Goal: Information Seeking & Learning: Check status

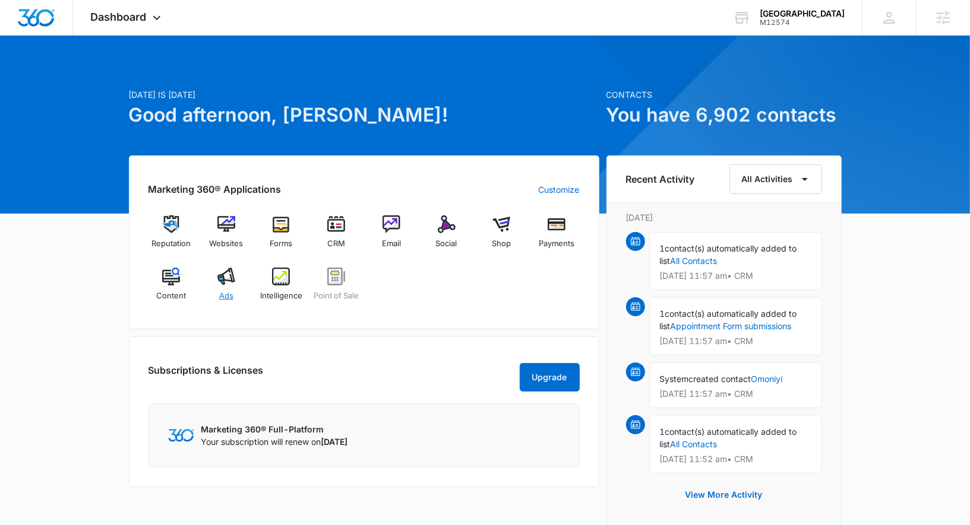
click at [211, 283] on div "Ads" at bounding box center [226, 289] width 46 height 43
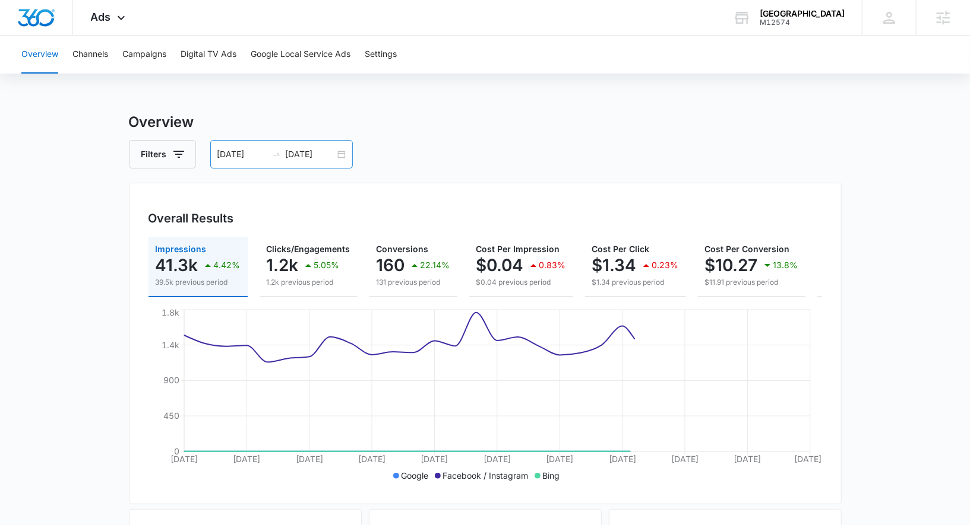
click at [338, 155] on div "[DATE] [DATE]" at bounding box center [281, 154] width 142 height 28
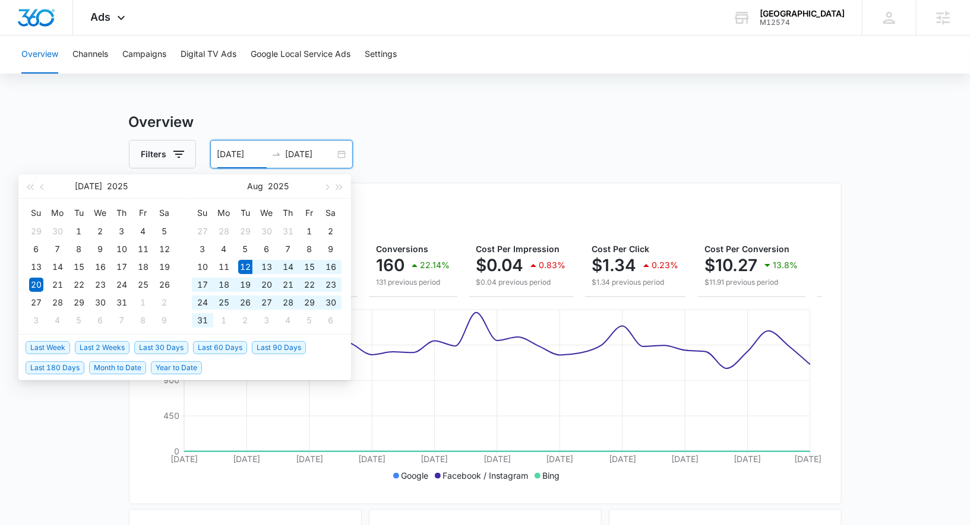
click at [161, 350] on span "Last 30 Days" at bounding box center [161, 347] width 54 height 13
type input "[DATE]"
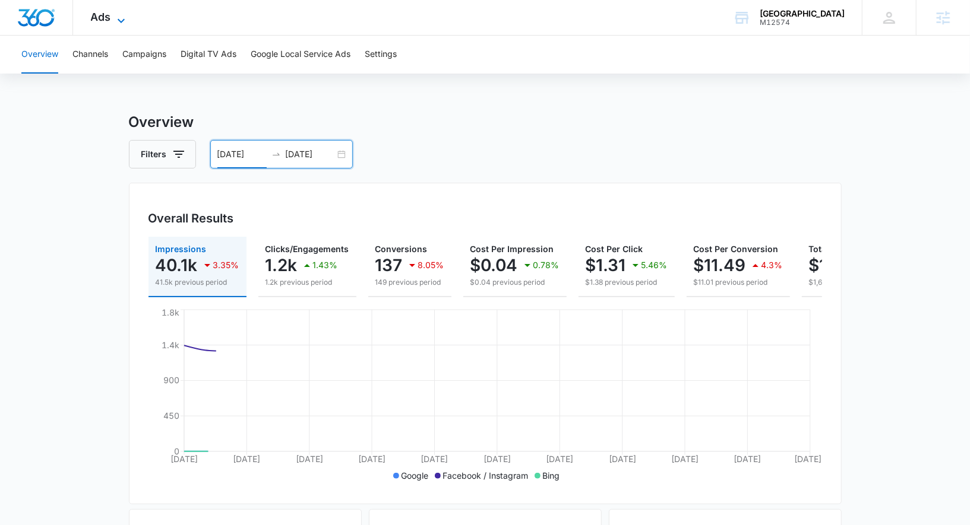
click at [121, 11] on div "Ads Apps Reputation Websites Forms CRM Email Social Shop Payments POS Content A…" at bounding box center [109, 17] width 73 height 35
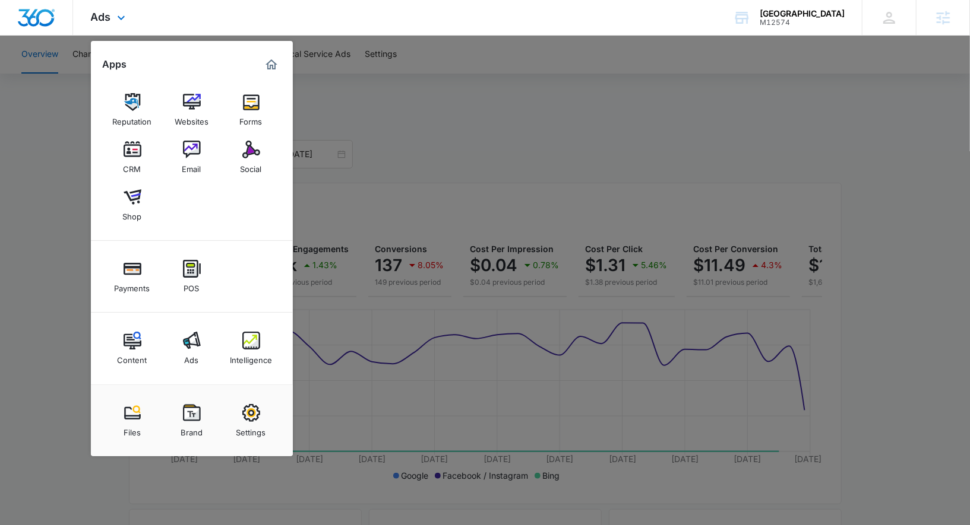
click at [255, 322] on div "Content Ads Intelligence" at bounding box center [192, 349] width 202 height 72
click at [255, 338] on img at bounding box center [251, 341] width 18 height 18
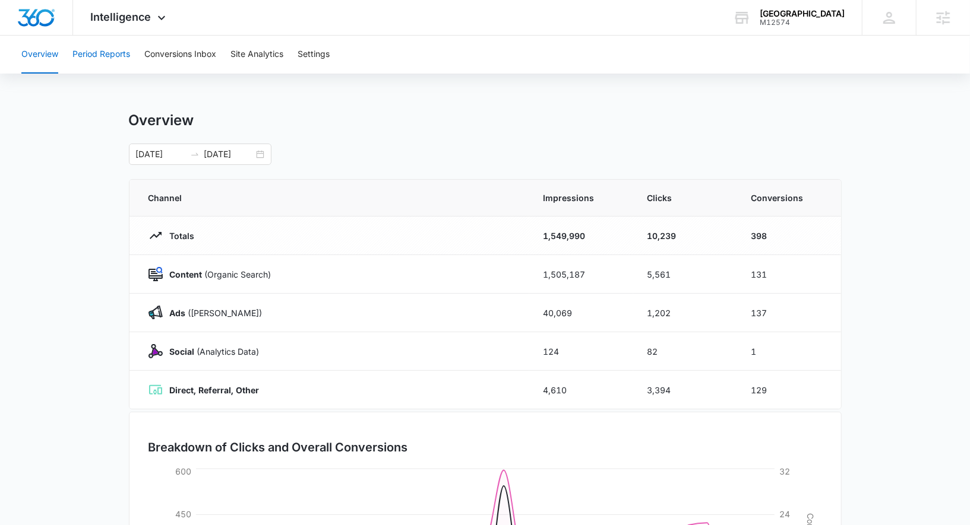
click at [118, 57] on button "Period Reports" at bounding box center [101, 55] width 58 height 38
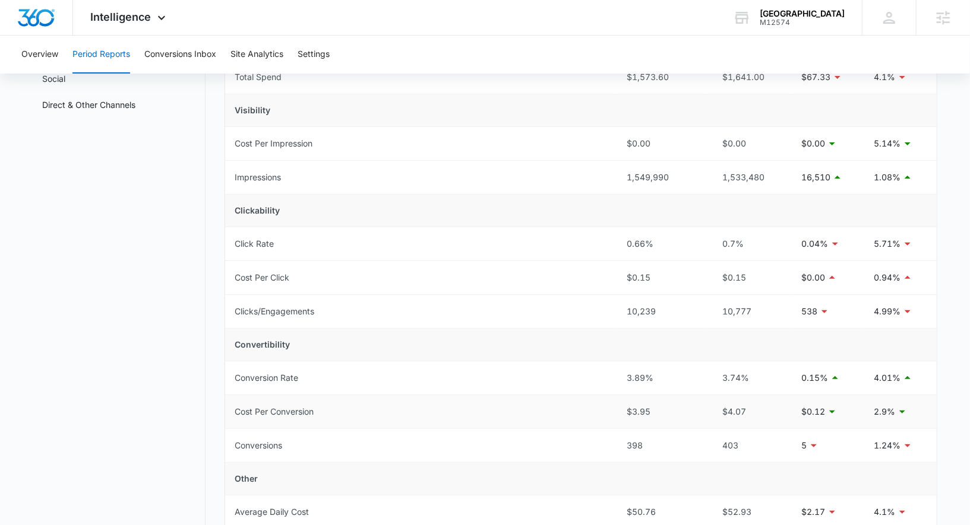
scroll to position [150, 0]
click at [124, 9] on div "Intelligence Apps Reputation Websites Forms CRM Email Social Shop Payments POS …" at bounding box center [129, 17] width 113 height 35
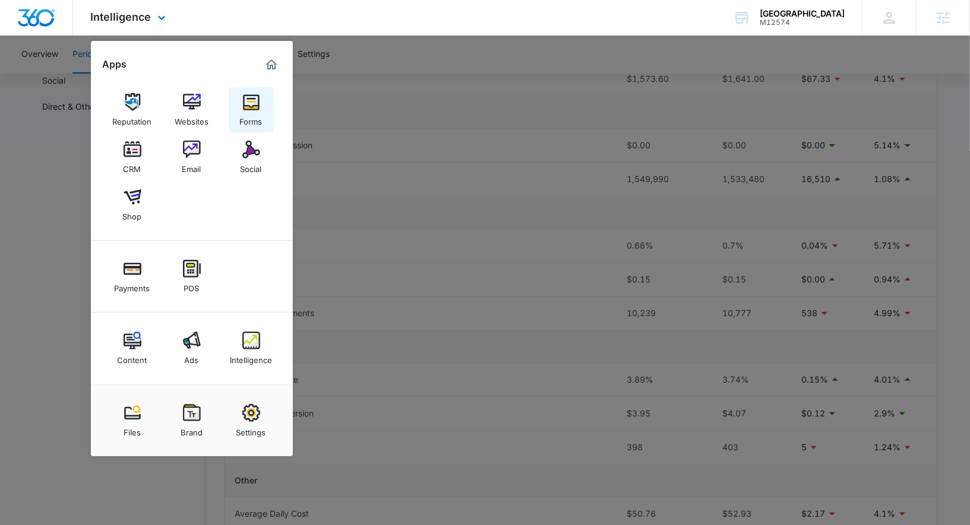
drag, startPoint x: 191, startPoint y: 147, endPoint x: 237, endPoint y: 132, distance: 48.8
click at [0, 0] on div "Intelligence Apps Reputation Websites Forms CRM Email Social Shop Payments POS …" at bounding box center [485, 18] width 970 height 36
click at [515, 133] on div at bounding box center [485, 262] width 970 height 525
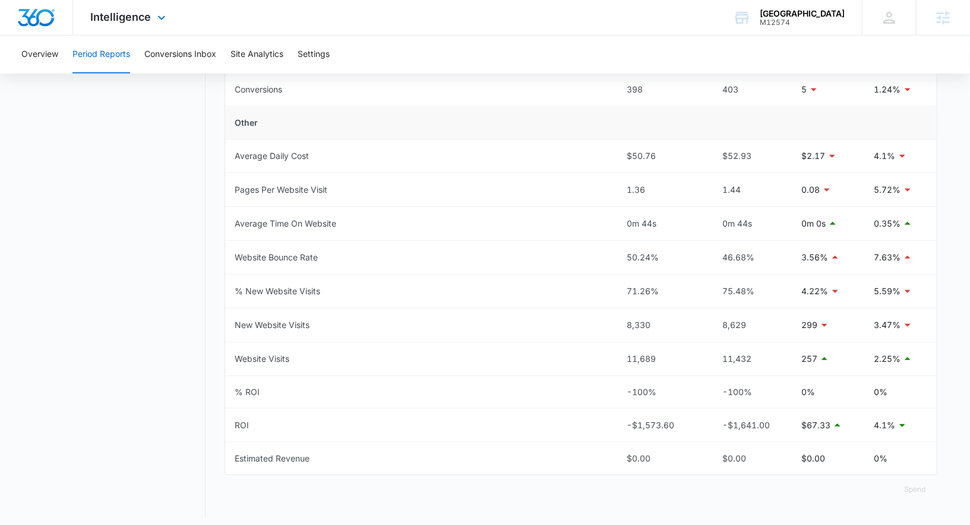
scroll to position [0, 0]
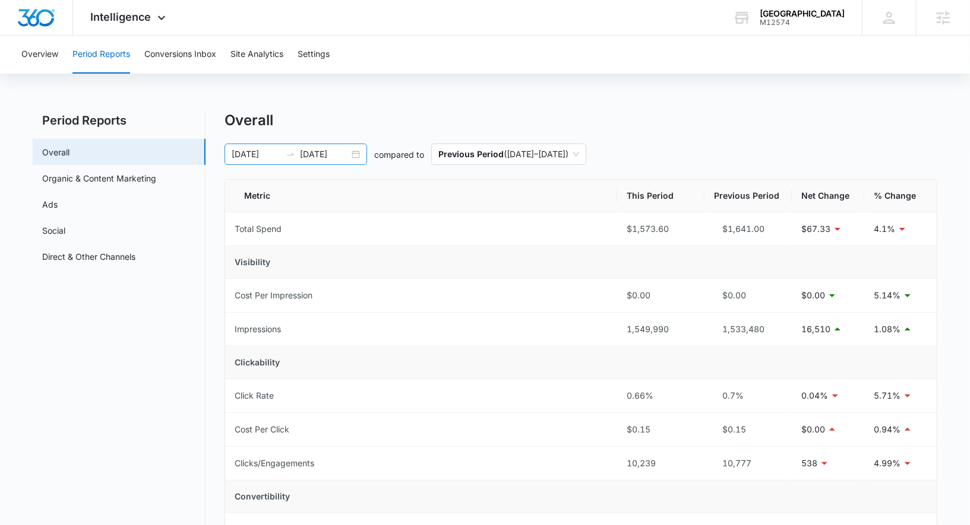
click at [353, 151] on div "[DATE] [DATE]" at bounding box center [295, 154] width 142 height 21
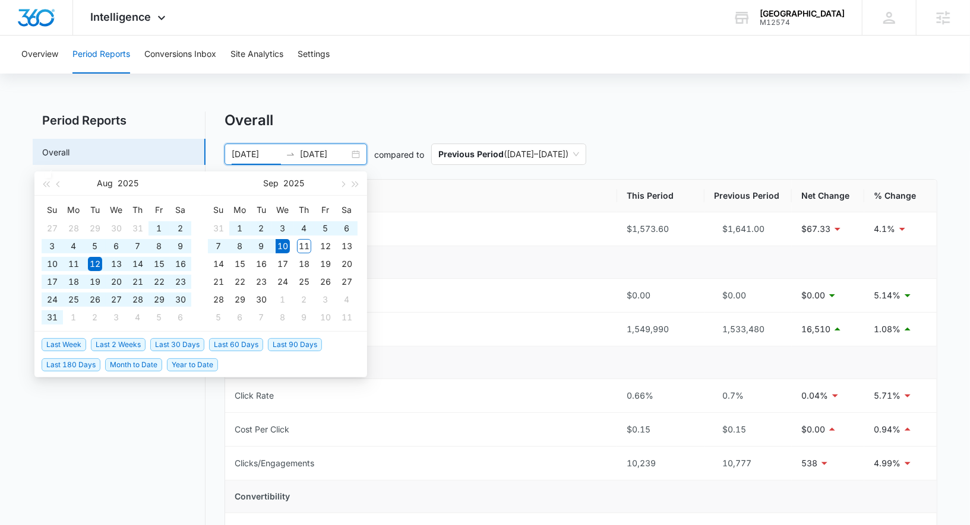
click at [226, 343] on span "Last 60 Days" at bounding box center [236, 344] width 54 height 13
type input "[DATE]"
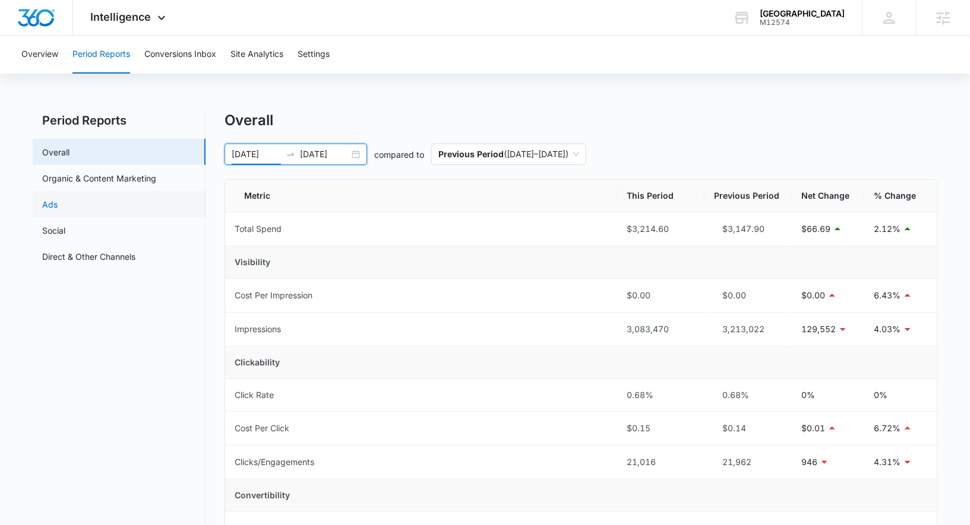
click at [58, 208] on link "Ads" at bounding box center [49, 204] width 15 height 12
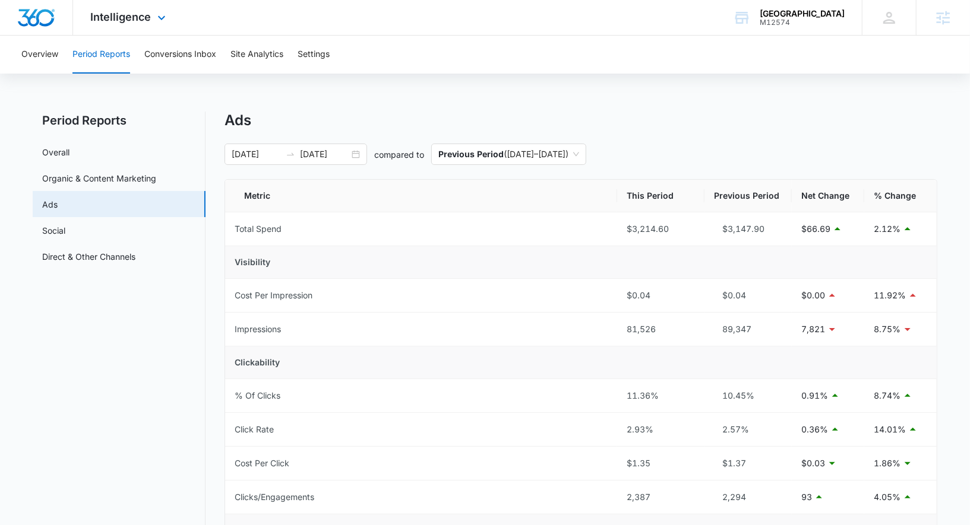
scroll to position [340, 0]
